Goal: Information Seeking & Learning: Learn about a topic

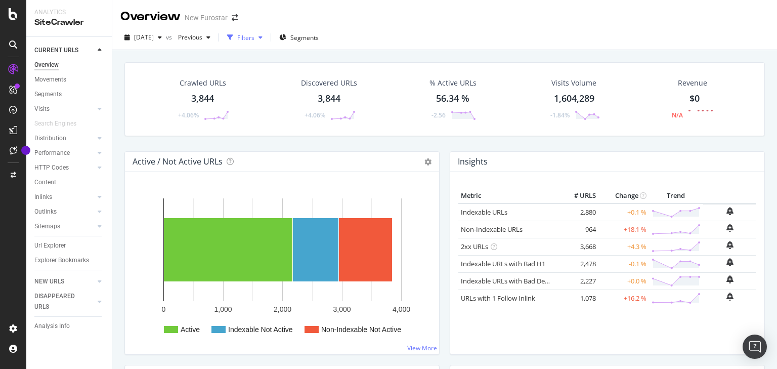
click at [255, 36] on div "Filters" at bounding box center [245, 37] width 17 height 9
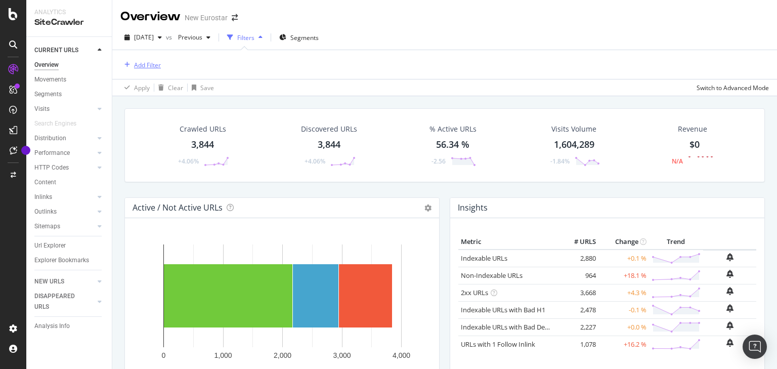
click at [142, 61] on div "Add Filter" at bounding box center [147, 65] width 27 height 9
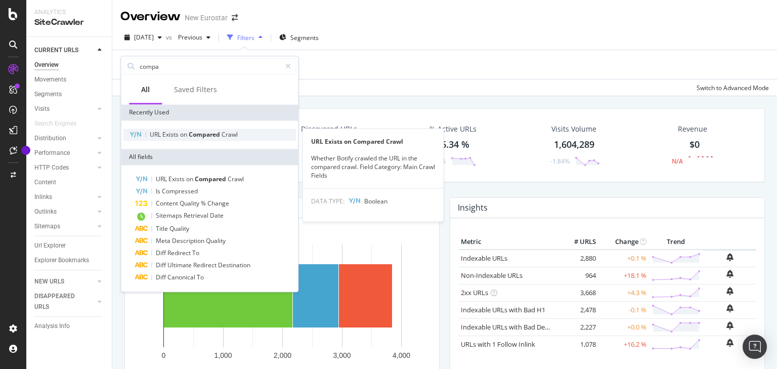
type input "compa"
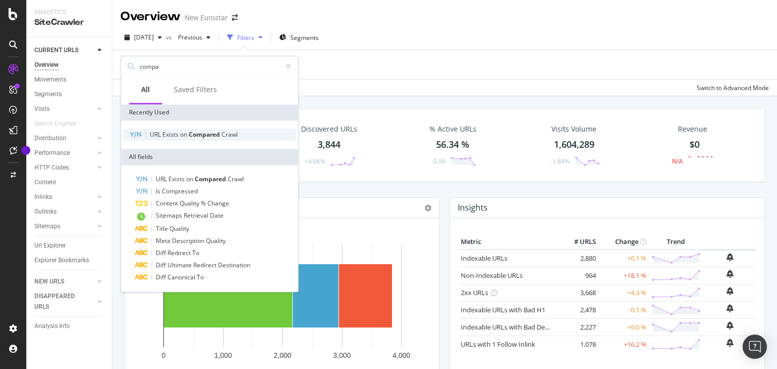
click at [226, 130] on div "URL Exists on Compared Crawl" at bounding box center [209, 135] width 173 height 12
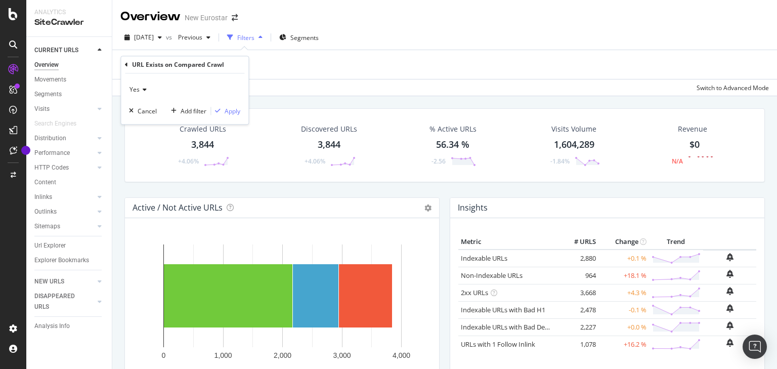
click at [140, 90] on icon at bounding box center [143, 90] width 7 height 6
click at [144, 120] on div "Yes No" at bounding box center [185, 117] width 113 height 39
click at [144, 120] on div "No" at bounding box center [186, 123] width 108 height 13
click at [235, 106] on button "Apply" at bounding box center [225, 111] width 29 height 10
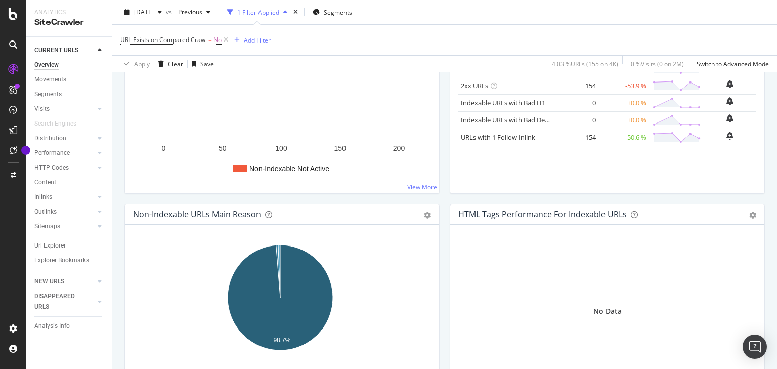
scroll to position [283, 0]
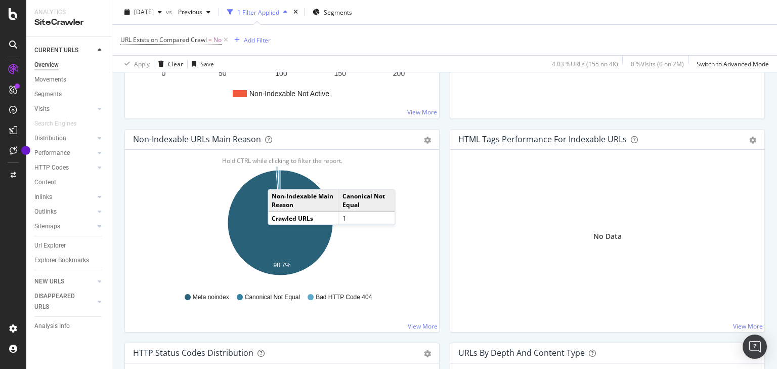
click at [278, 178] on icon "A chart." at bounding box center [278, 196] width 4 height 53
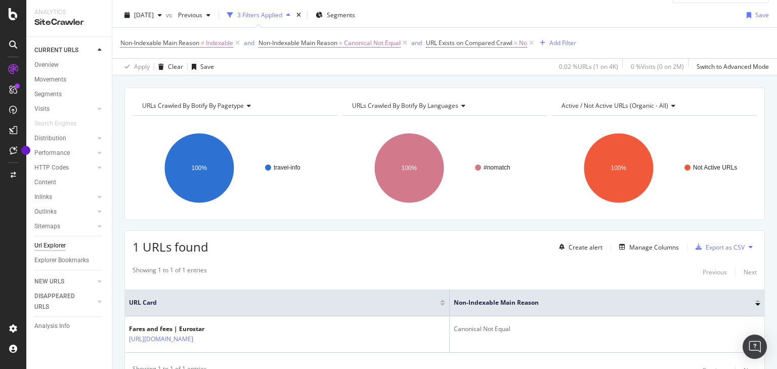
scroll to position [40, 0]
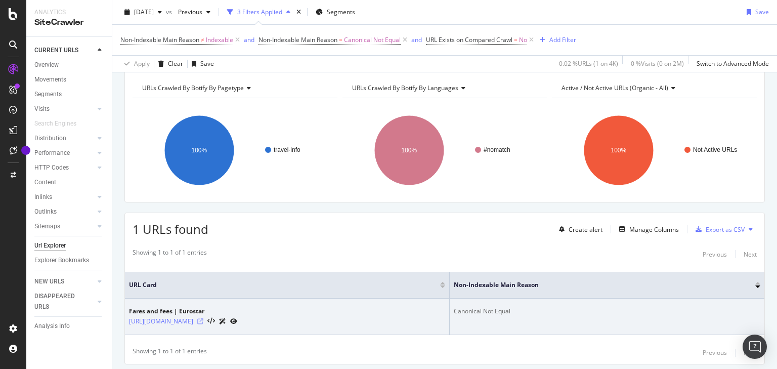
click at [203, 320] on icon at bounding box center [200, 321] width 6 height 6
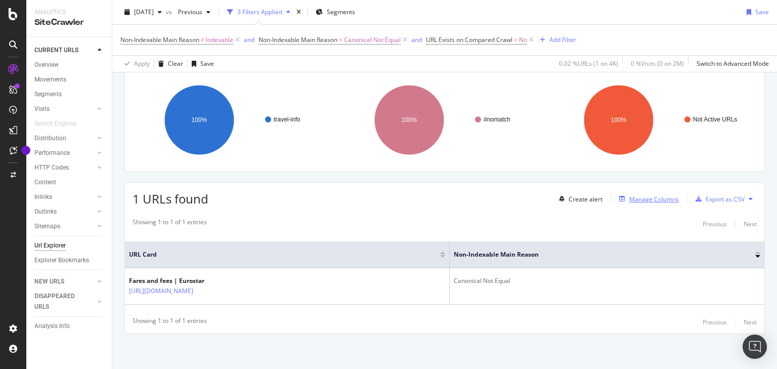
click at [639, 197] on div "Manage Columns" at bounding box center [654, 199] width 50 height 9
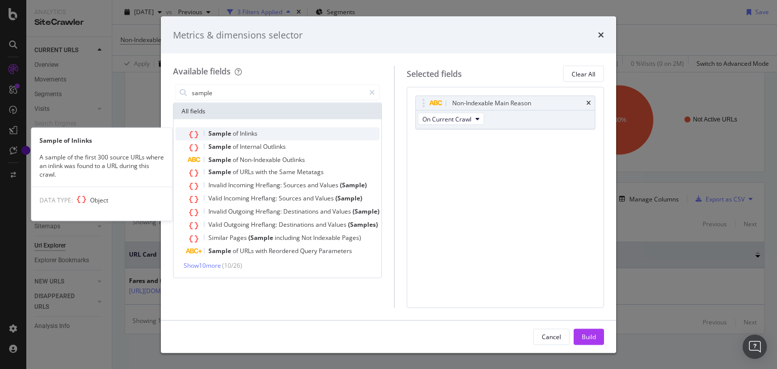
type input "sample"
click at [263, 128] on div "Sample of Inlinks" at bounding box center [284, 134] width 192 height 13
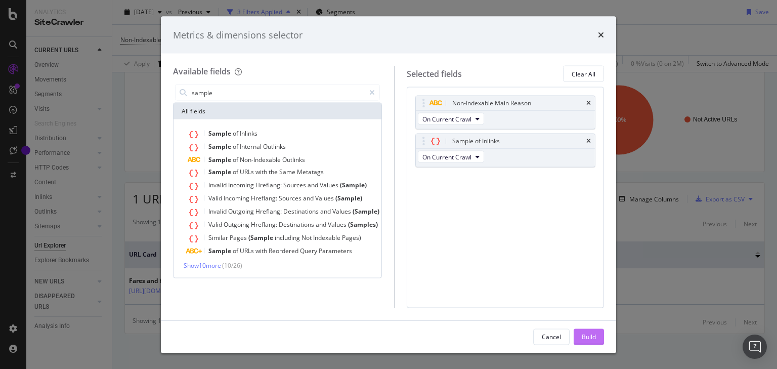
click at [593, 338] on button "Build" at bounding box center [589, 336] width 30 height 16
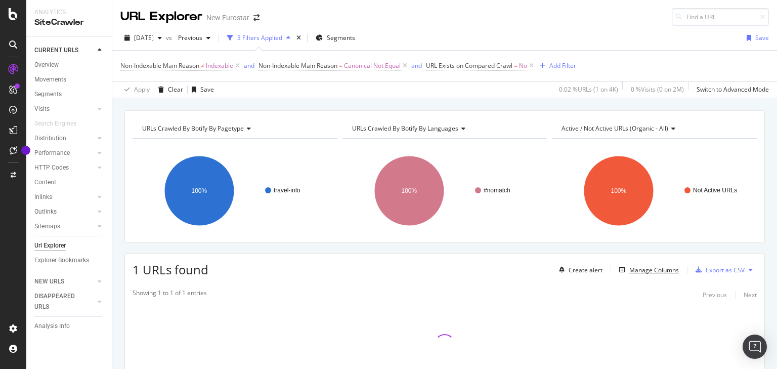
scroll to position [71, 0]
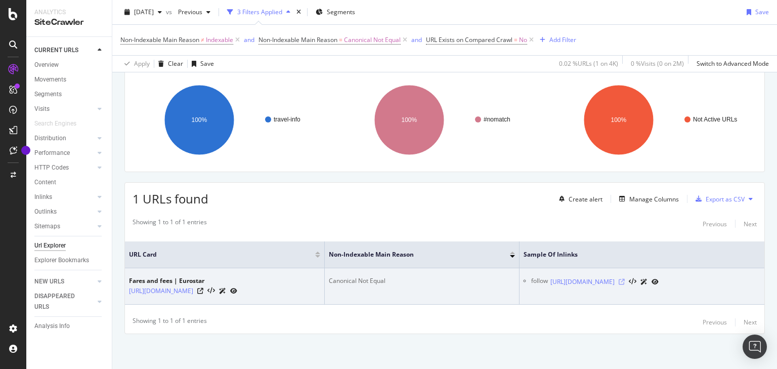
click at [625, 279] on icon at bounding box center [622, 282] width 6 height 6
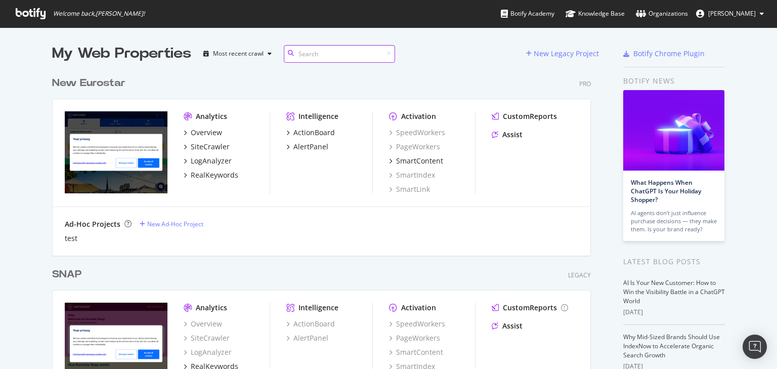
scroll to position [328, 541]
click at [89, 80] on div "New Eurostar" at bounding box center [88, 83] width 73 height 15
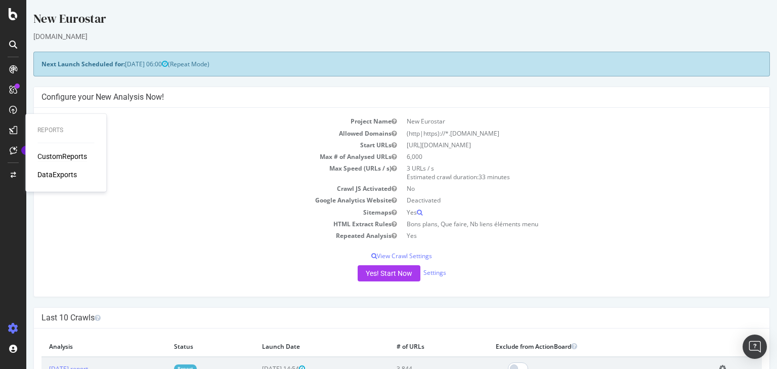
click at [49, 153] on div "CustomReports" at bounding box center [62, 156] width 50 height 10
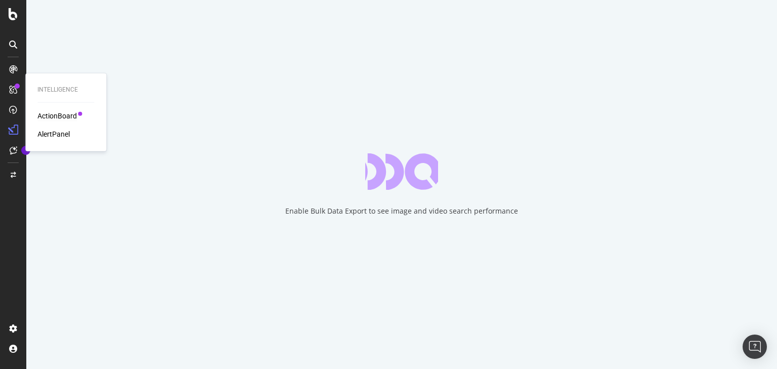
click at [54, 117] on div "ActionBoard" at bounding box center [56, 116] width 39 height 10
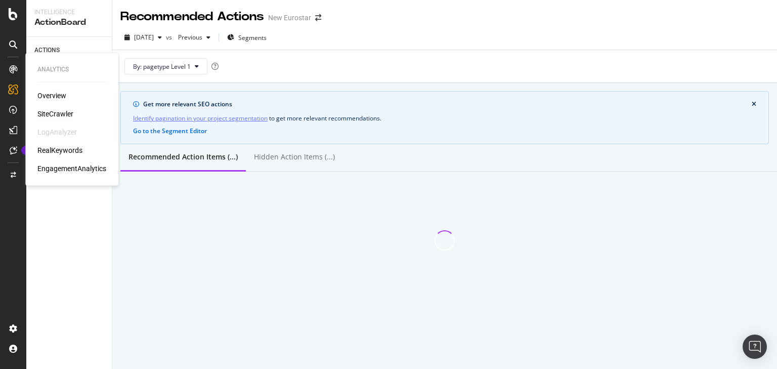
click at [45, 114] on div "SiteCrawler" at bounding box center [55, 114] width 36 height 10
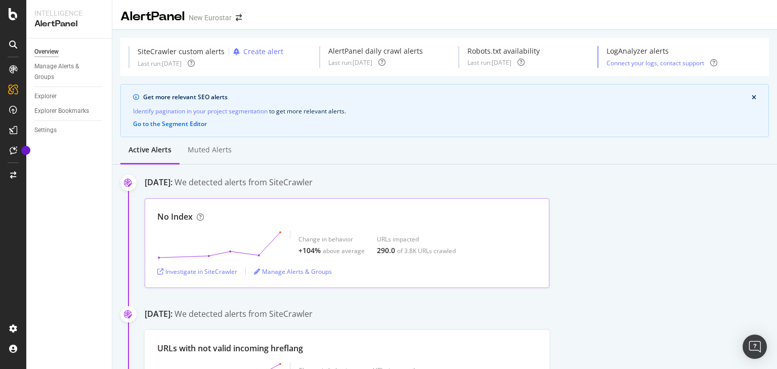
click at [405, 216] on div "No Index" at bounding box center [346, 217] width 379 height 12
drag, startPoint x: 290, startPoint y: 241, endPoint x: 377, endPoint y: 255, distance: 88.1
click at [377, 255] on div "Change in behavior +104% above average URLs impacted 290.0 of 3.8K URLs crawled" at bounding box center [346, 245] width 379 height 28
click at [233, 267] on div "Investigate in SiteCrawler" at bounding box center [197, 271] width 80 height 9
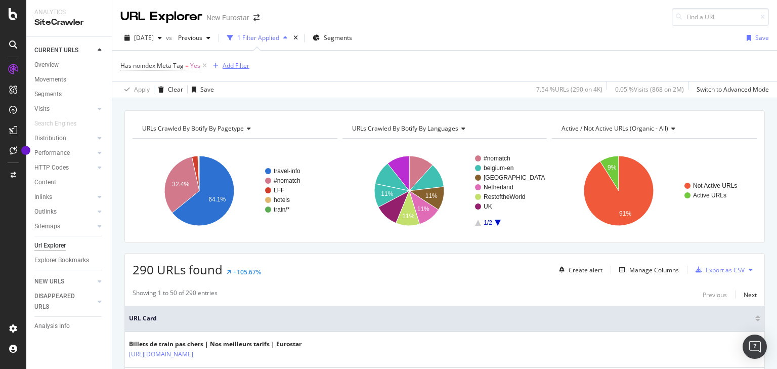
click at [224, 65] on div "Add Filter" at bounding box center [236, 65] width 27 height 9
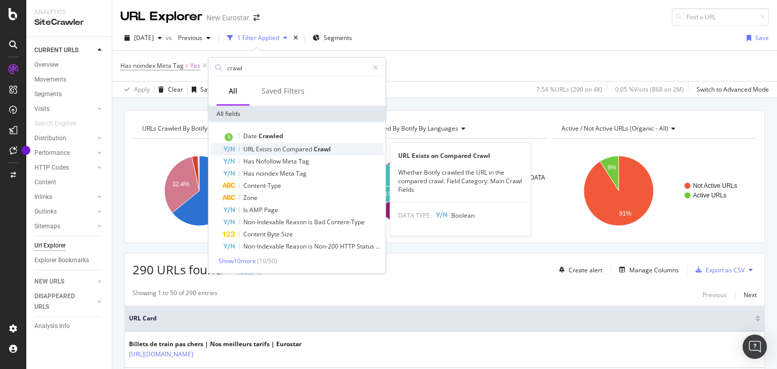
type input "crawl"
click at [319, 149] on span "Crawl" at bounding box center [322, 149] width 17 height 9
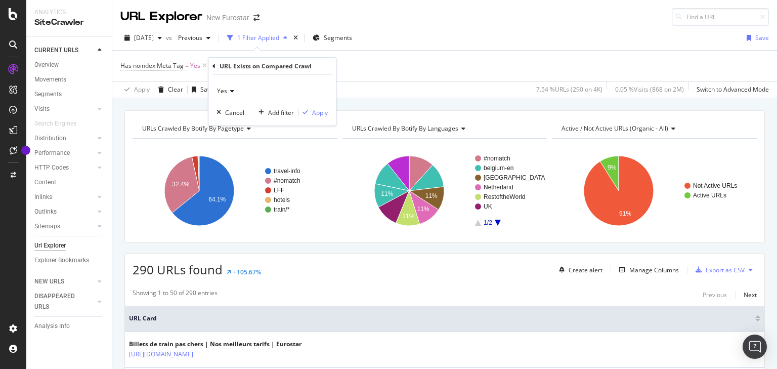
click at [222, 91] on span "Yes" at bounding box center [222, 91] width 10 height 9
click at [240, 119] on div "No" at bounding box center [273, 124] width 108 height 13
click at [315, 114] on div "Apply" at bounding box center [320, 112] width 16 height 9
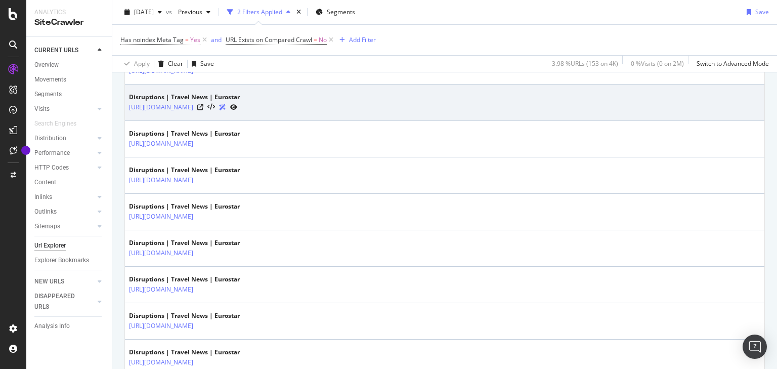
scroll to position [1836, 0]
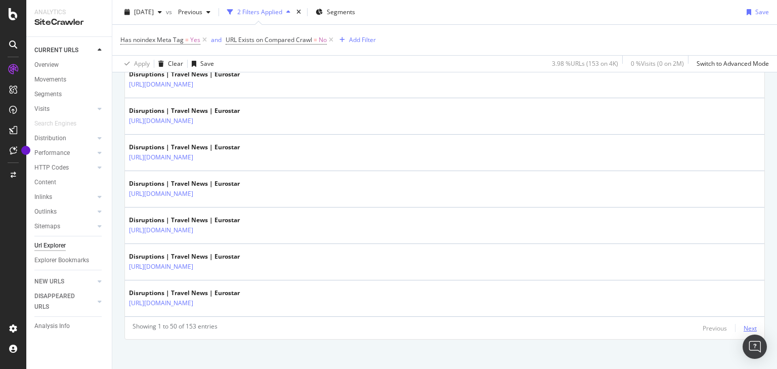
click at [751, 326] on div "Next" at bounding box center [750, 327] width 13 height 11
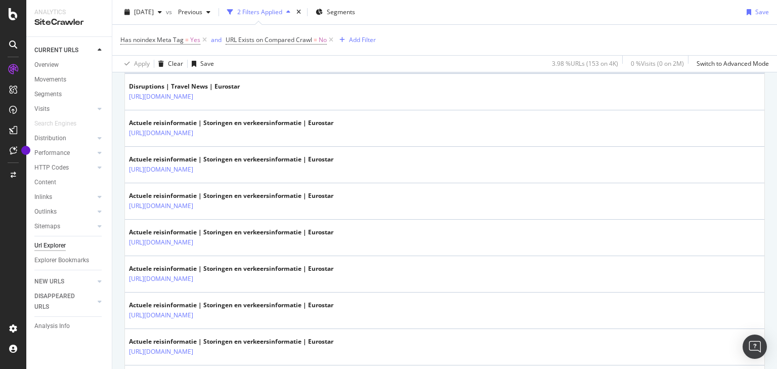
scroll to position [96, 0]
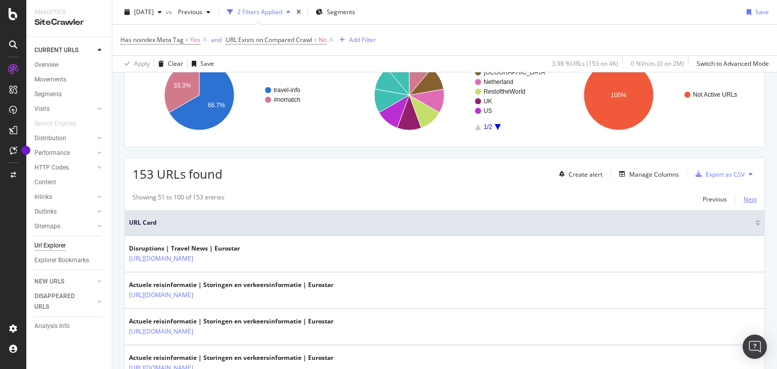
click at [747, 195] on div "Next" at bounding box center [750, 199] width 13 height 9
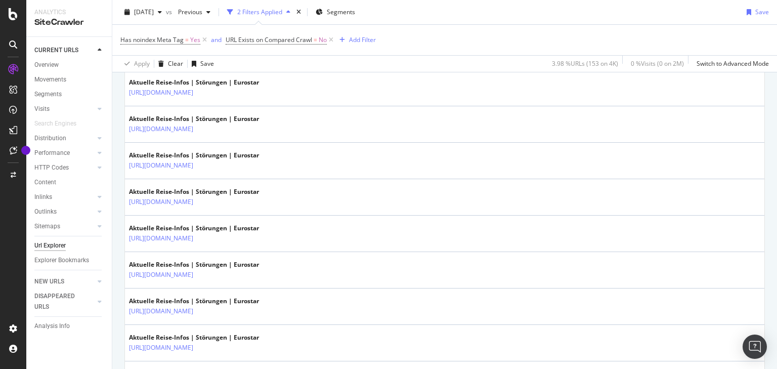
scroll to position [1836, 0]
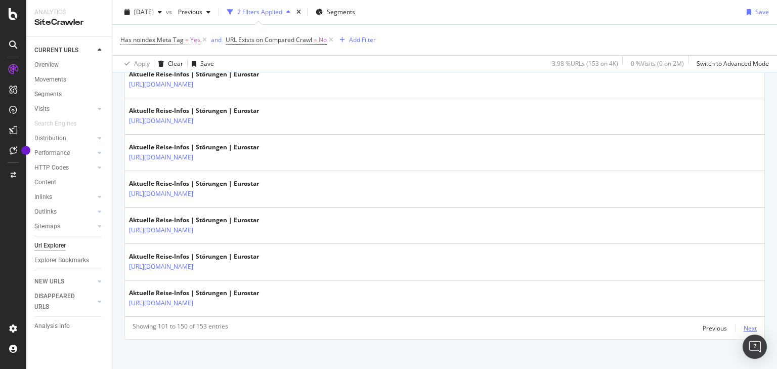
click at [744, 324] on div "Next" at bounding box center [750, 328] width 13 height 9
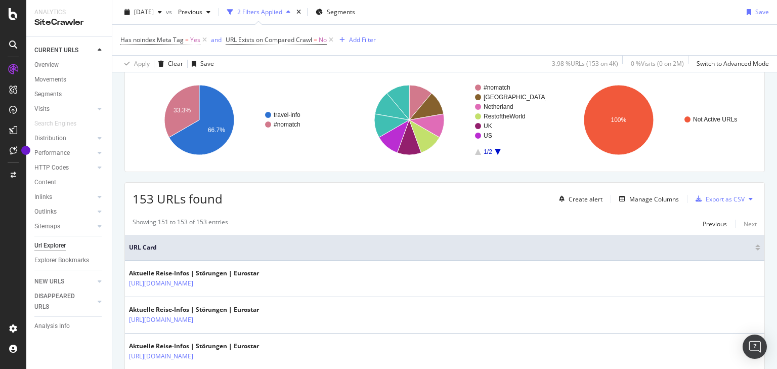
scroll to position [129, 0]
